Goal: Task Accomplishment & Management: Use online tool/utility

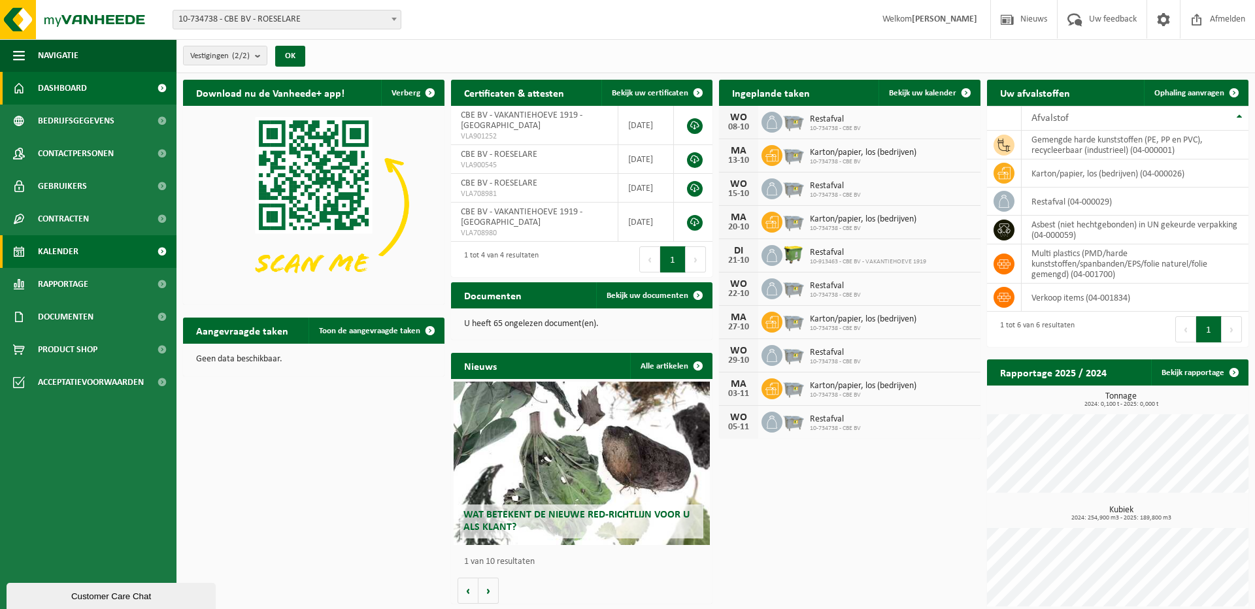
click at [67, 246] on span "Kalender" at bounding box center [58, 251] width 41 height 33
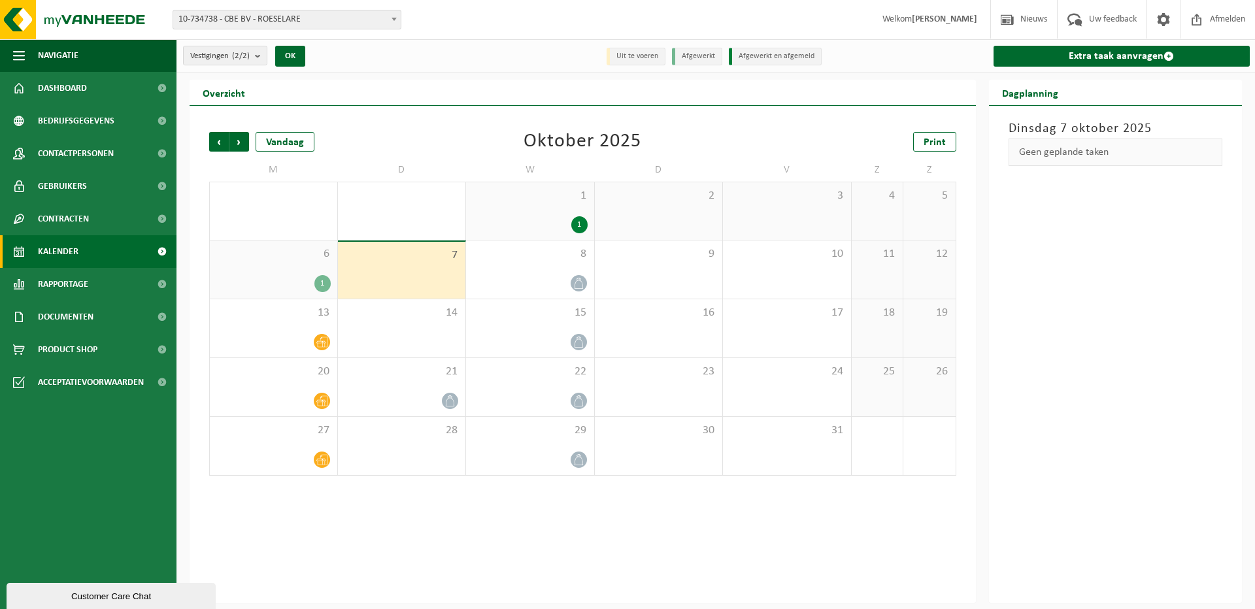
scroll to position [1, 0]
click at [312, 282] on div "1" at bounding box center [273, 283] width 114 height 17
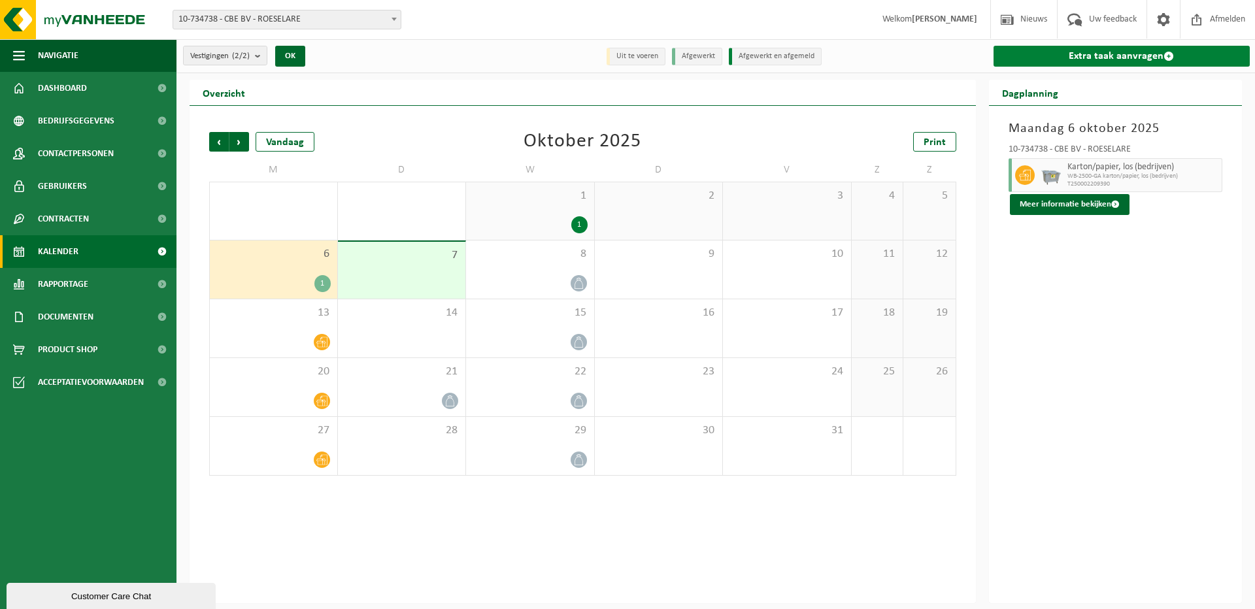
click at [1103, 52] on link "Extra taak aanvragen" at bounding box center [1121, 56] width 257 height 21
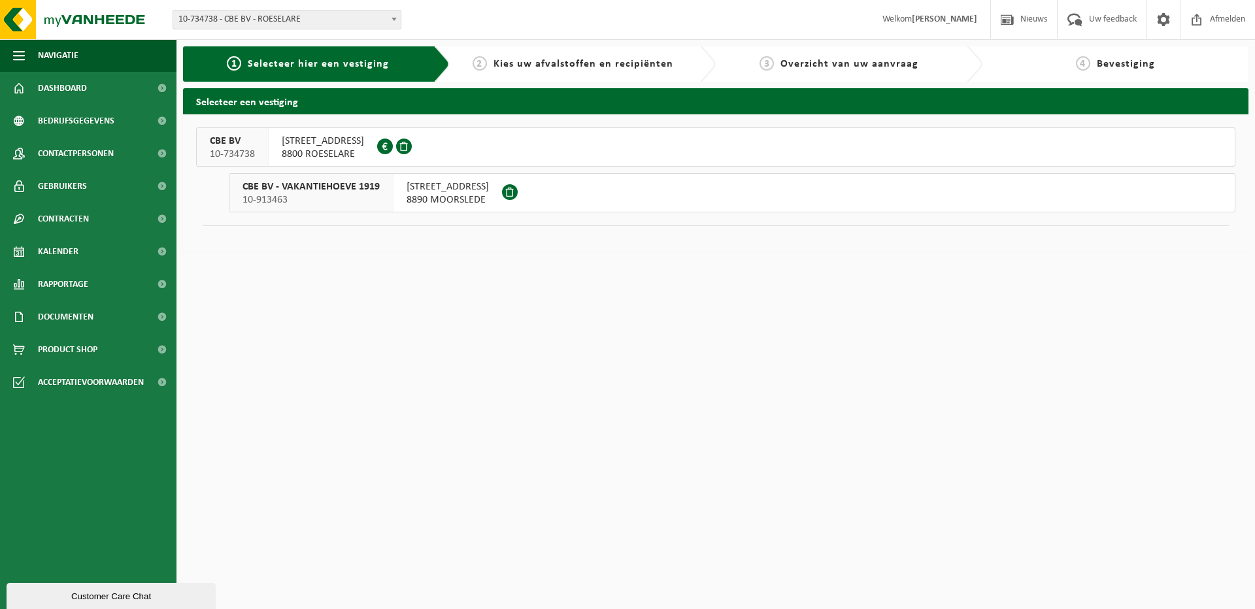
click at [325, 146] on span "ONLEDEBEEKSTRAAT 7" at bounding box center [323, 141] width 82 height 13
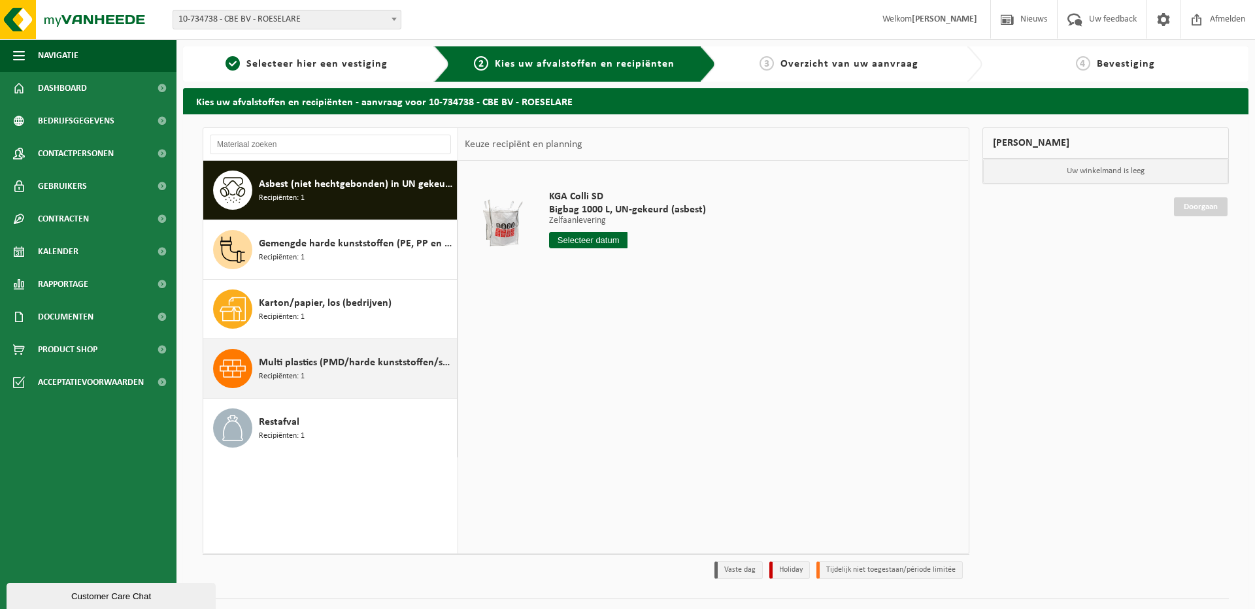
click at [338, 375] on div "Multi plastics (PMD/harde kunststoffen/spanbanden/EPS/folie naturel/folie gemen…" at bounding box center [356, 368] width 195 height 39
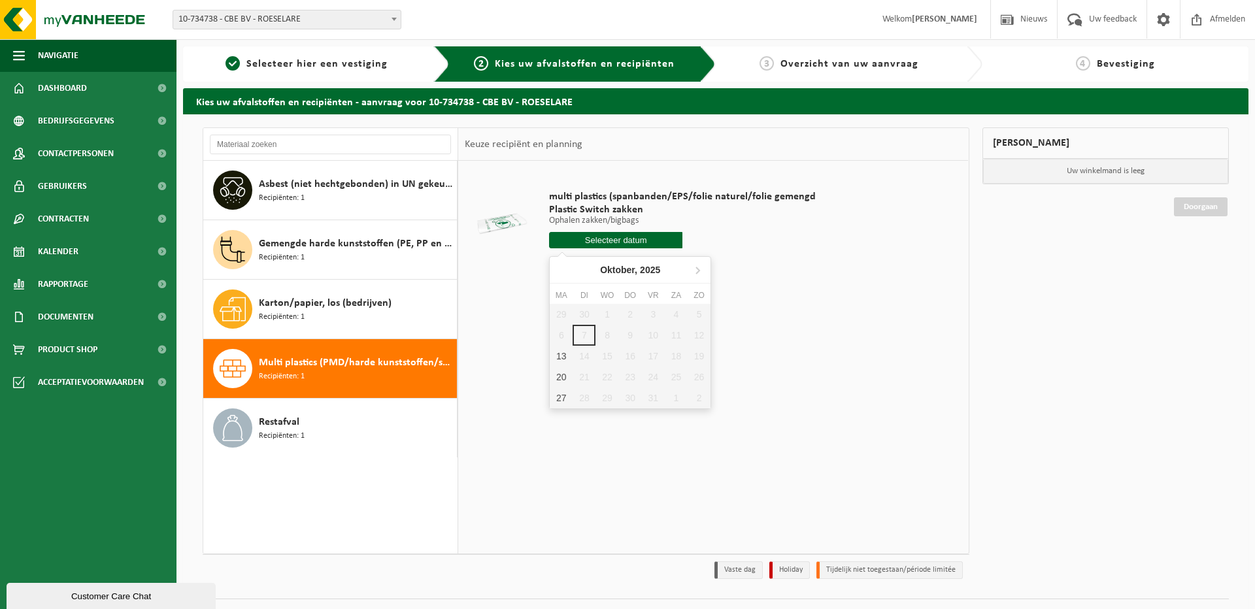
drag, startPoint x: 597, startPoint y: 239, endPoint x: 646, endPoint y: 254, distance: 51.1
click at [597, 239] on input "text" at bounding box center [615, 240] width 133 height 16
click at [559, 357] on div "13" at bounding box center [561, 356] width 23 height 21
type input "Van 2025-10-13"
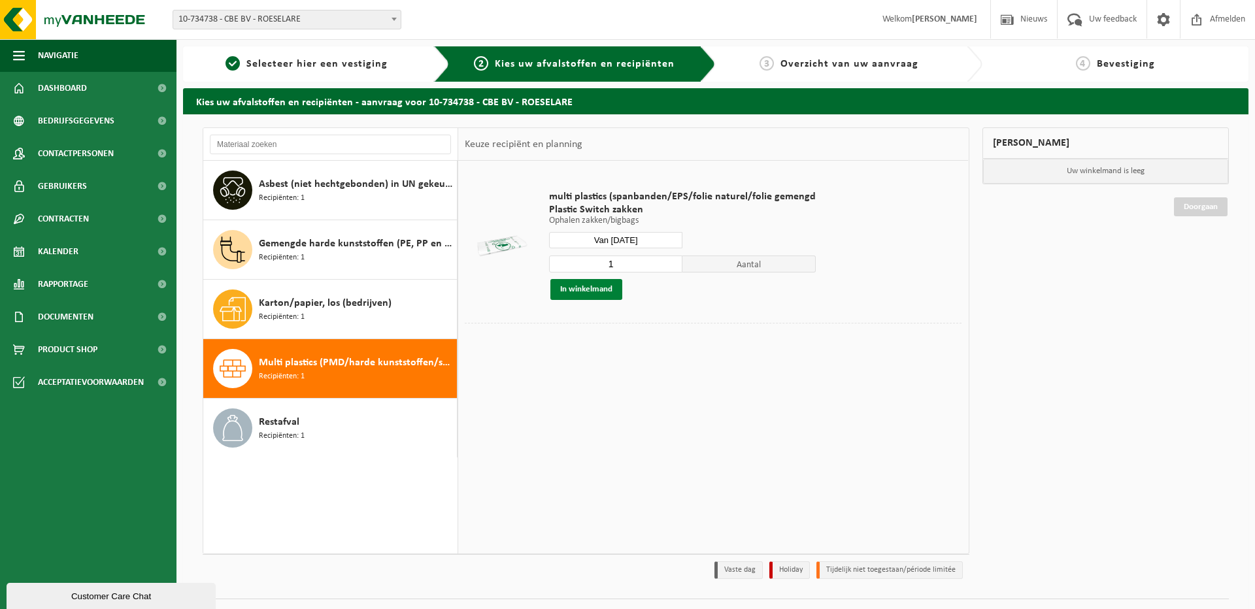
click at [582, 284] on button "In winkelmand" at bounding box center [586, 289] width 72 height 21
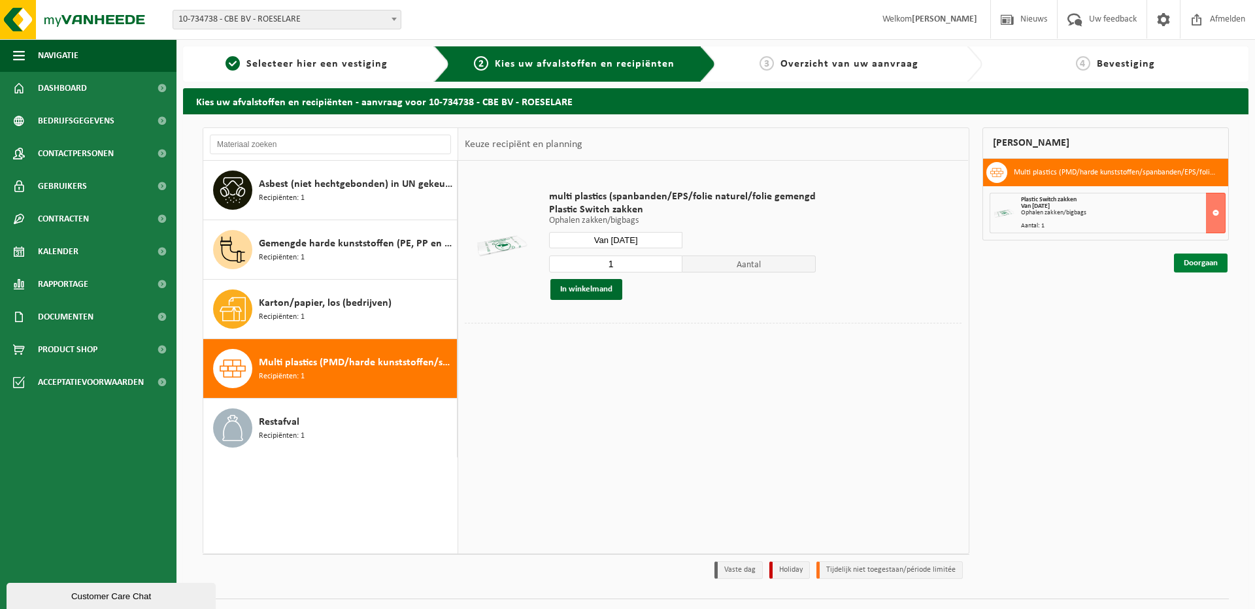
click at [1208, 265] on link "Doorgaan" at bounding box center [1201, 263] width 54 height 19
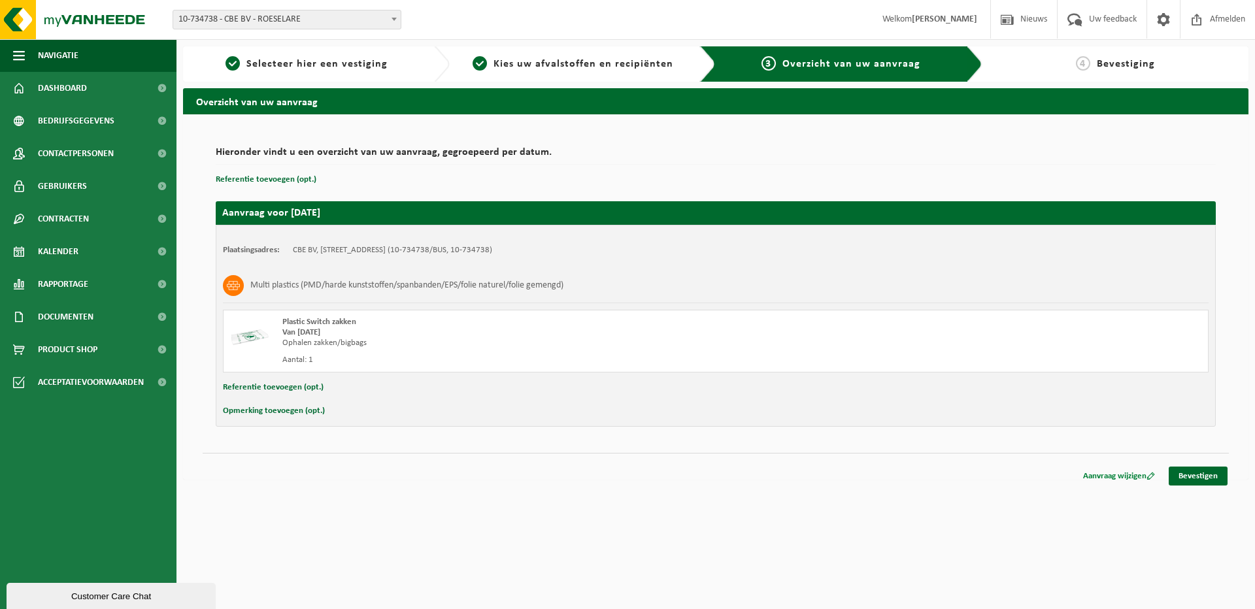
click at [1104, 474] on link "Aanvraag wijzigen" at bounding box center [1118, 476] width 91 height 19
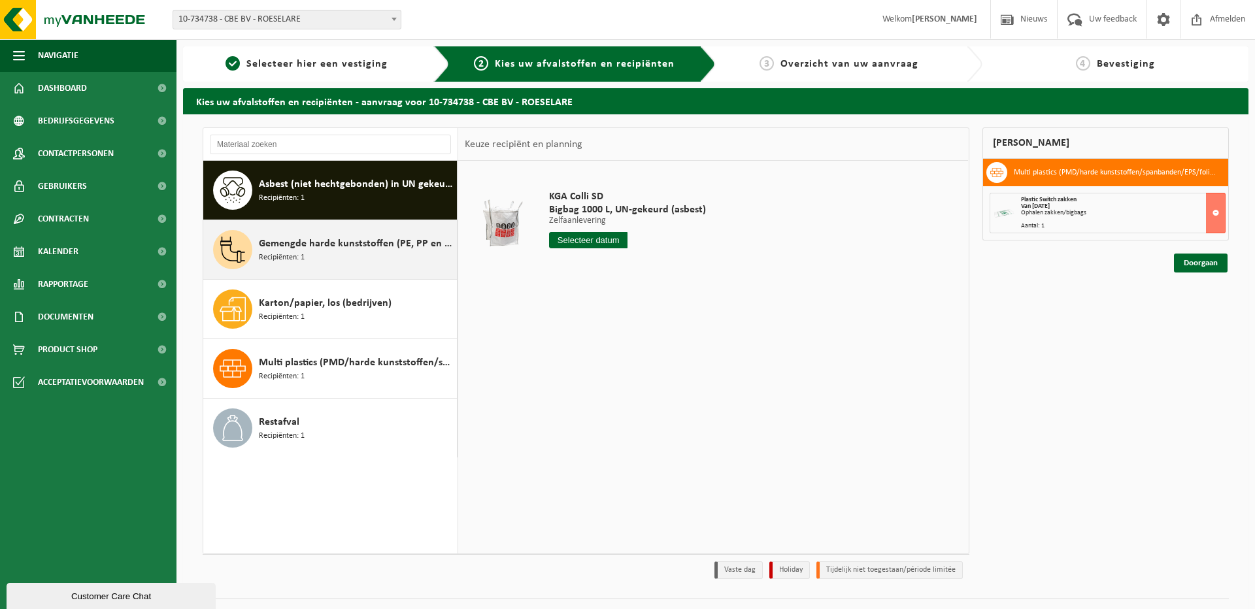
drag, startPoint x: 292, startPoint y: 239, endPoint x: 322, endPoint y: 245, distance: 30.6
click at [292, 240] on span "Gemengde harde kunststoffen (PE, PP en PVC), recycleerbaar (industrieel)" at bounding box center [356, 244] width 195 height 16
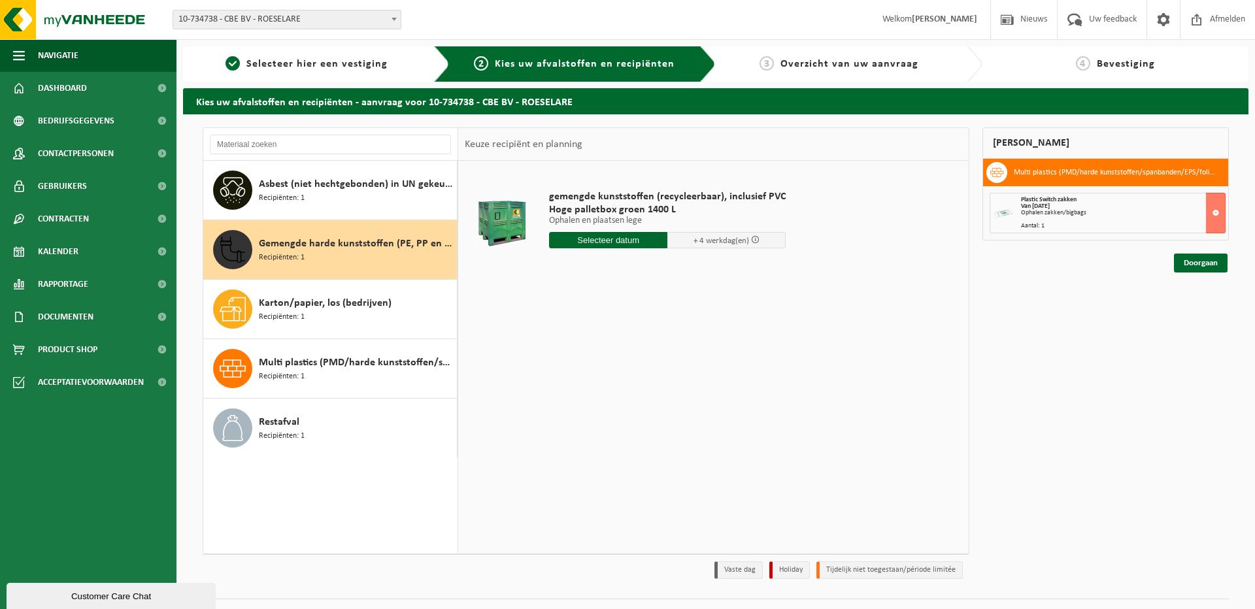
click at [622, 242] on input "text" at bounding box center [608, 240] width 118 height 16
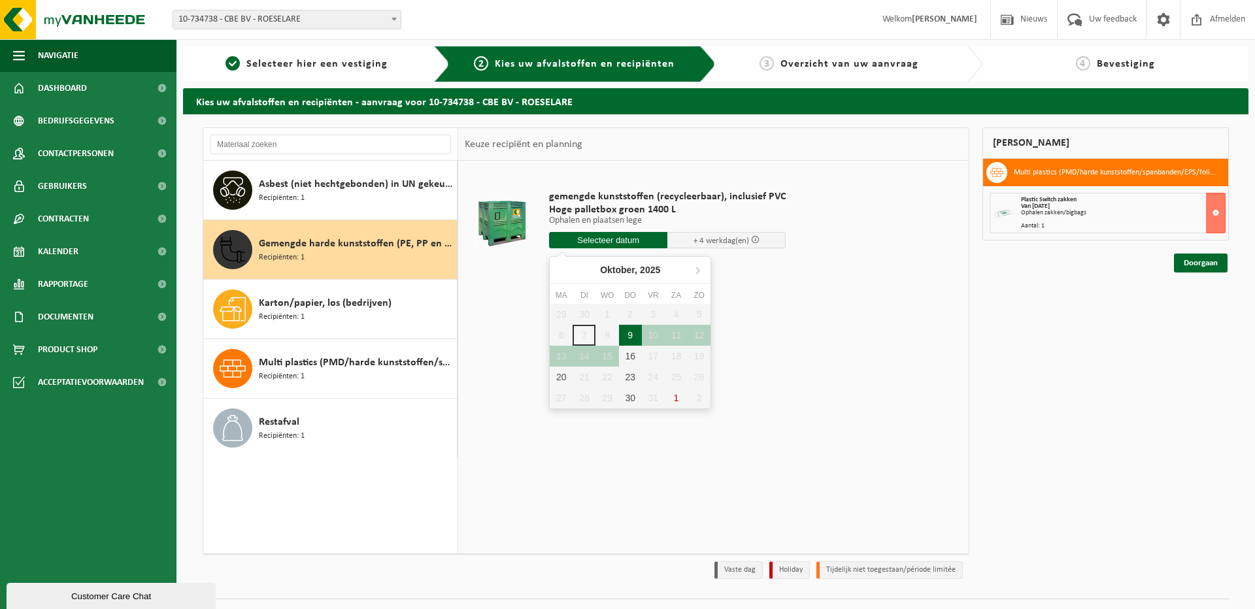
click at [627, 333] on div "9" at bounding box center [630, 335] width 23 height 21
type input "Van [DATE]"
